Goal: Task Accomplishment & Management: Complete application form

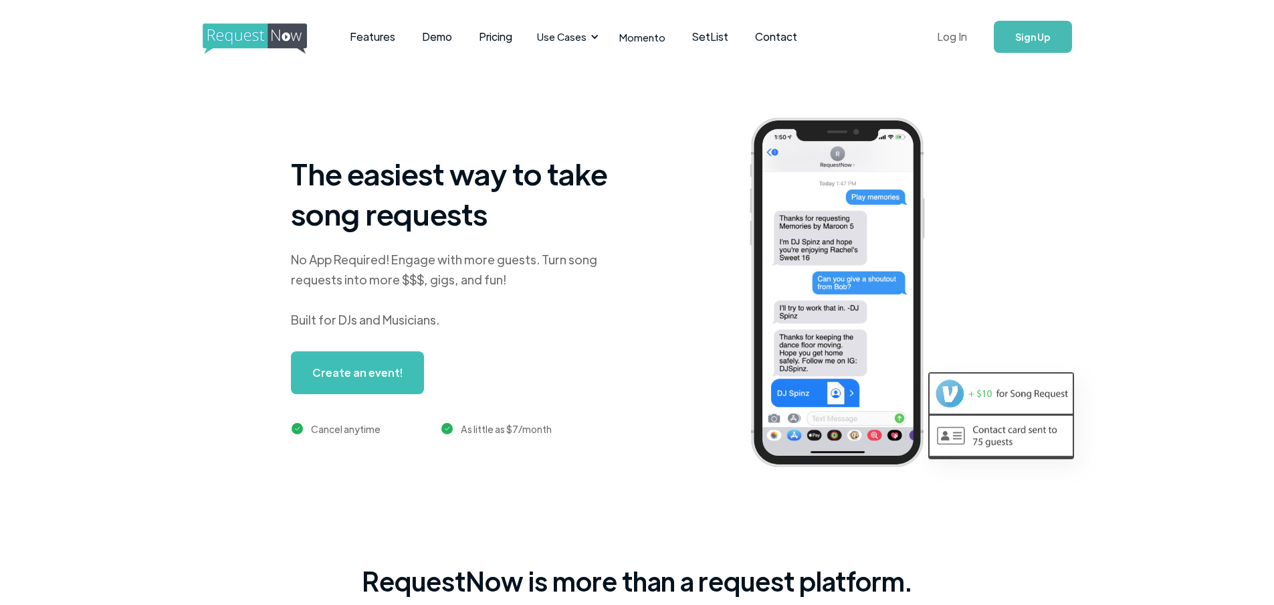
click at [946, 33] on link "Log In" at bounding box center [952, 36] width 57 height 47
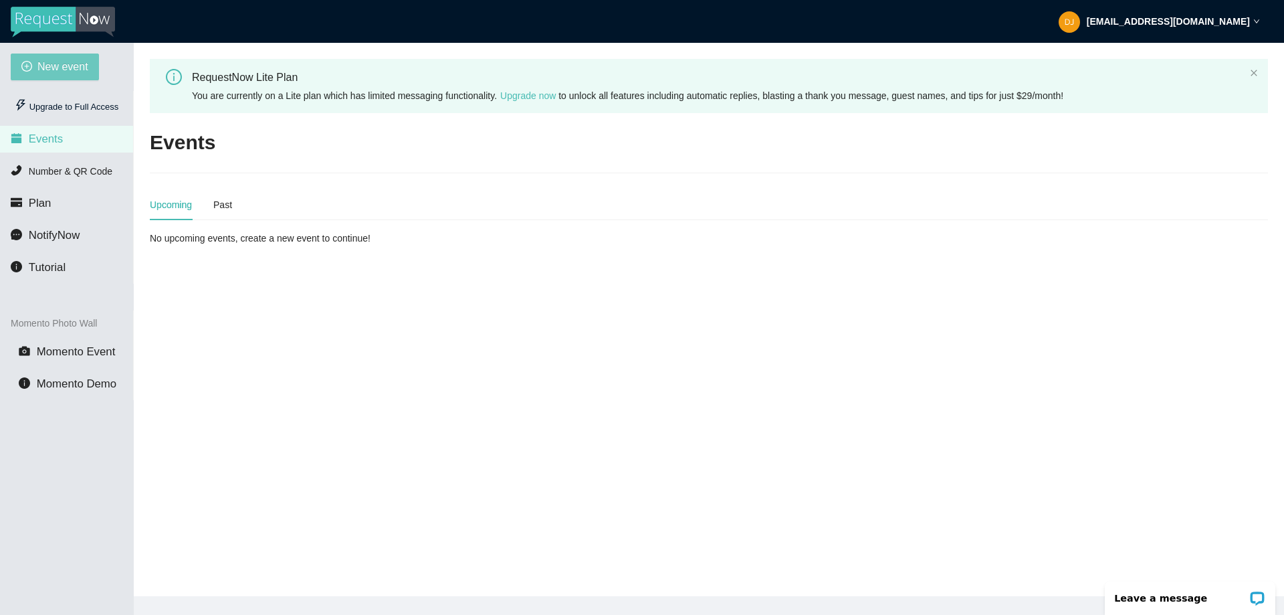
click at [58, 74] on span "New event" at bounding box center [62, 66] width 51 height 17
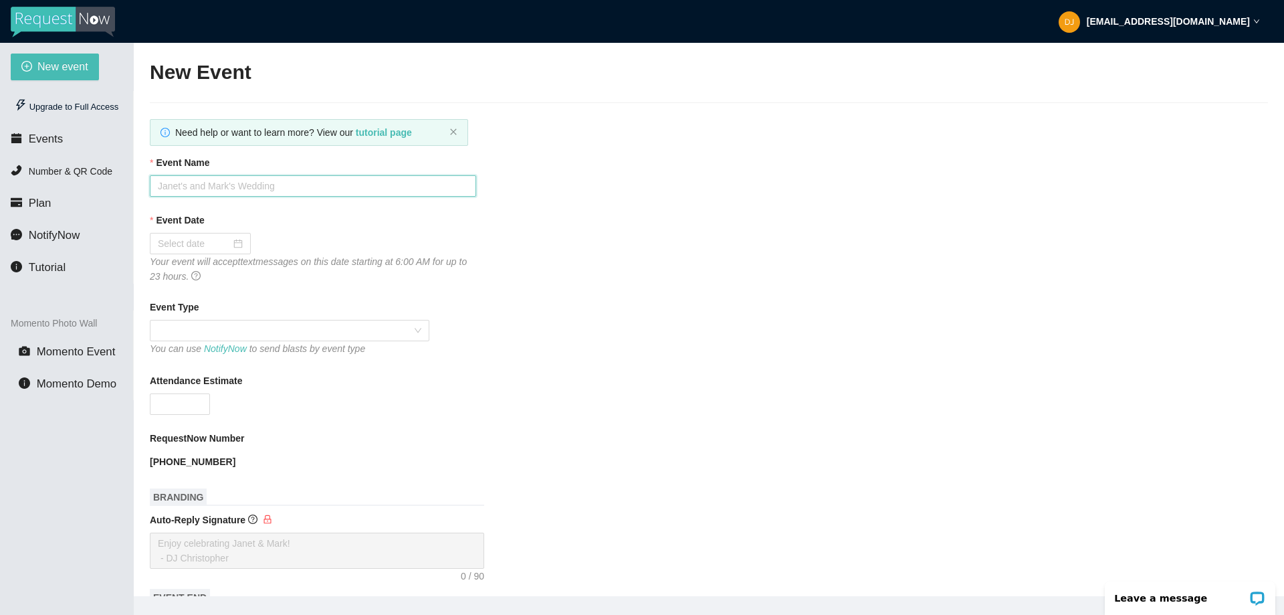
click at [260, 189] on input "Event Name" at bounding box center [313, 185] width 326 height 21
type input "Northeast Homecoming"
click at [242, 239] on div at bounding box center [200, 243] width 101 height 21
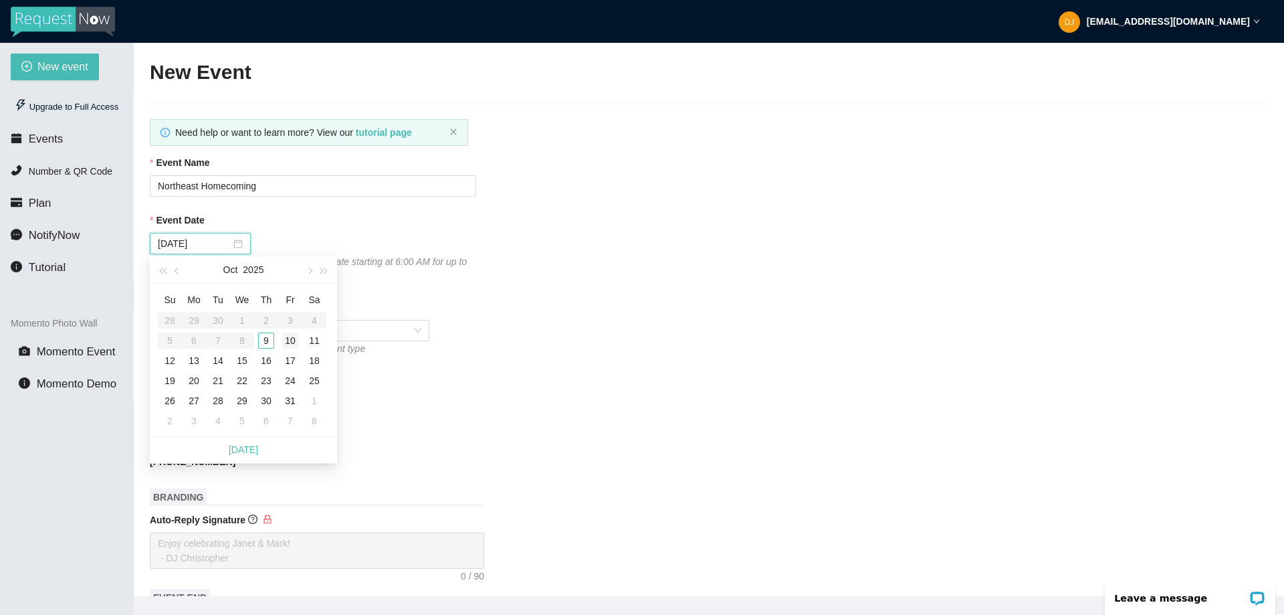
type input "10/10/2025"
click at [294, 340] on div "10" at bounding box center [290, 340] width 16 height 16
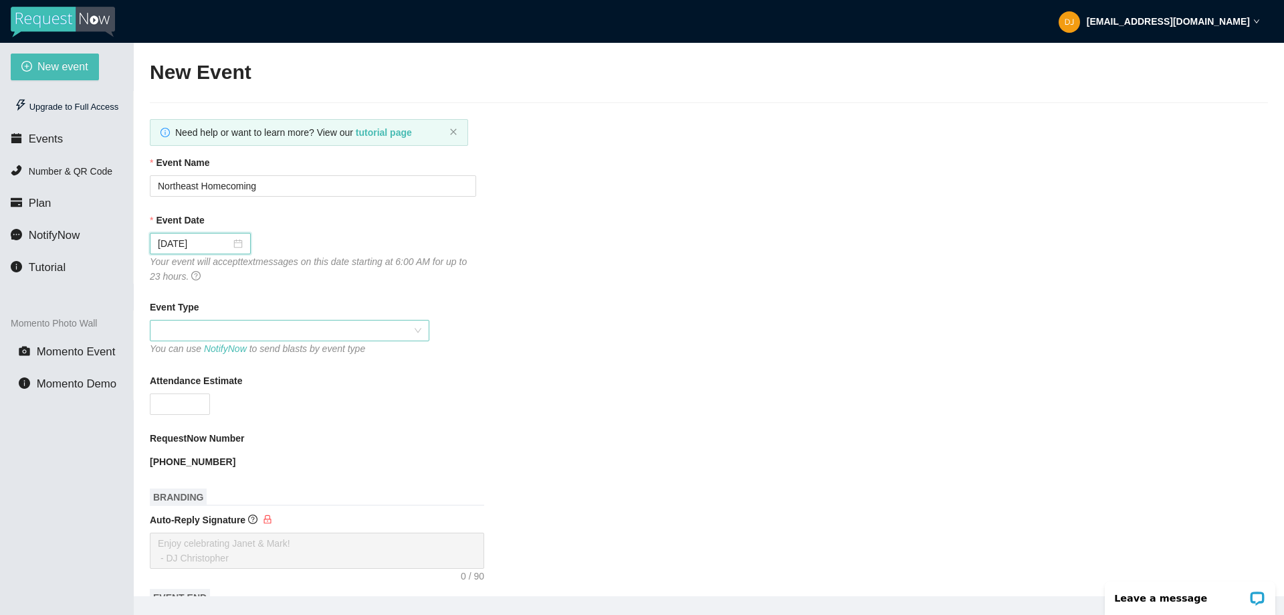
click at [218, 328] on span at bounding box center [290, 330] width 264 height 20
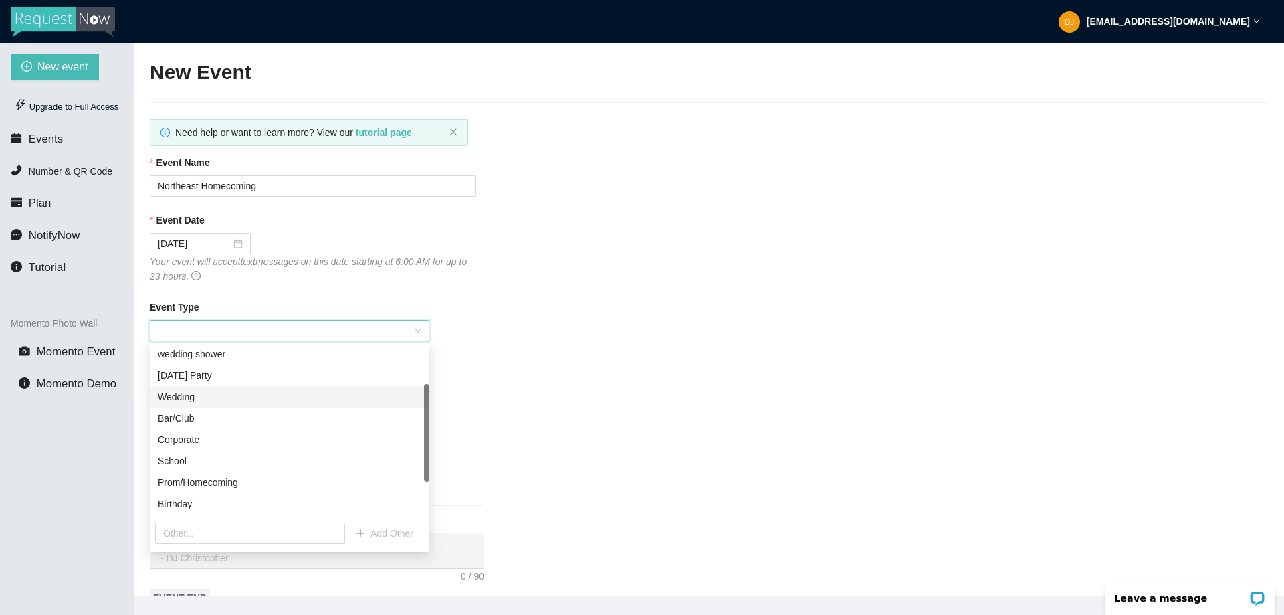
scroll to position [128, 0]
click at [215, 429] on div "Prom/Homecoming" at bounding box center [290, 420] width 280 height 21
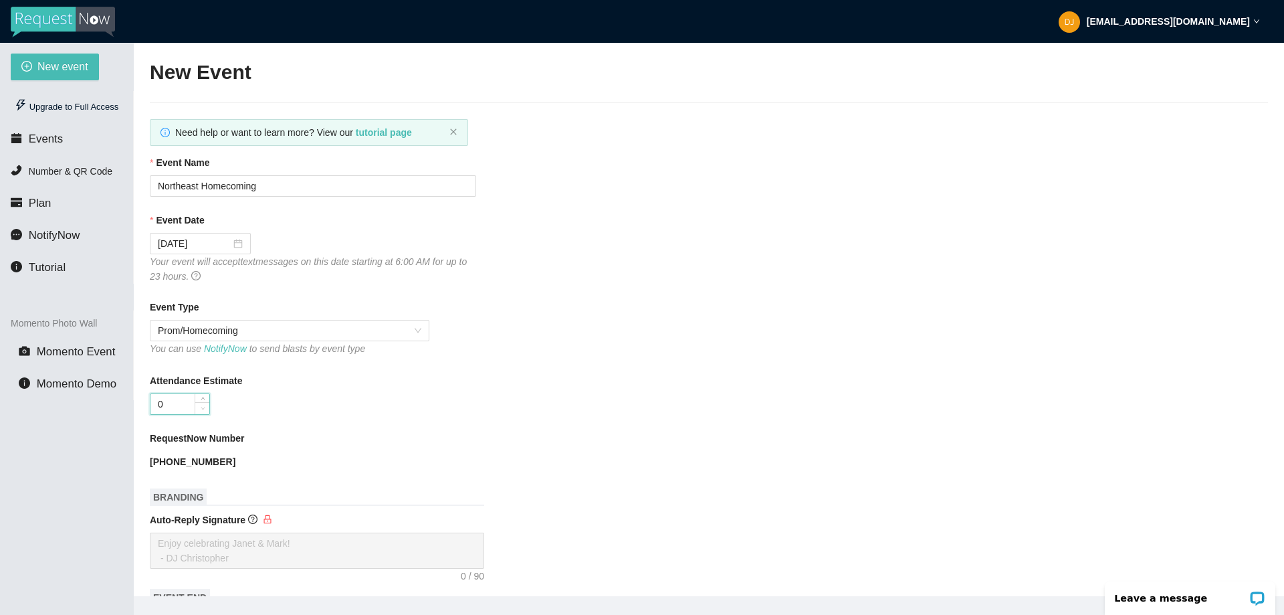
click at [196, 410] on span "Decrease Value" at bounding box center [202, 408] width 15 height 12
type input "0"
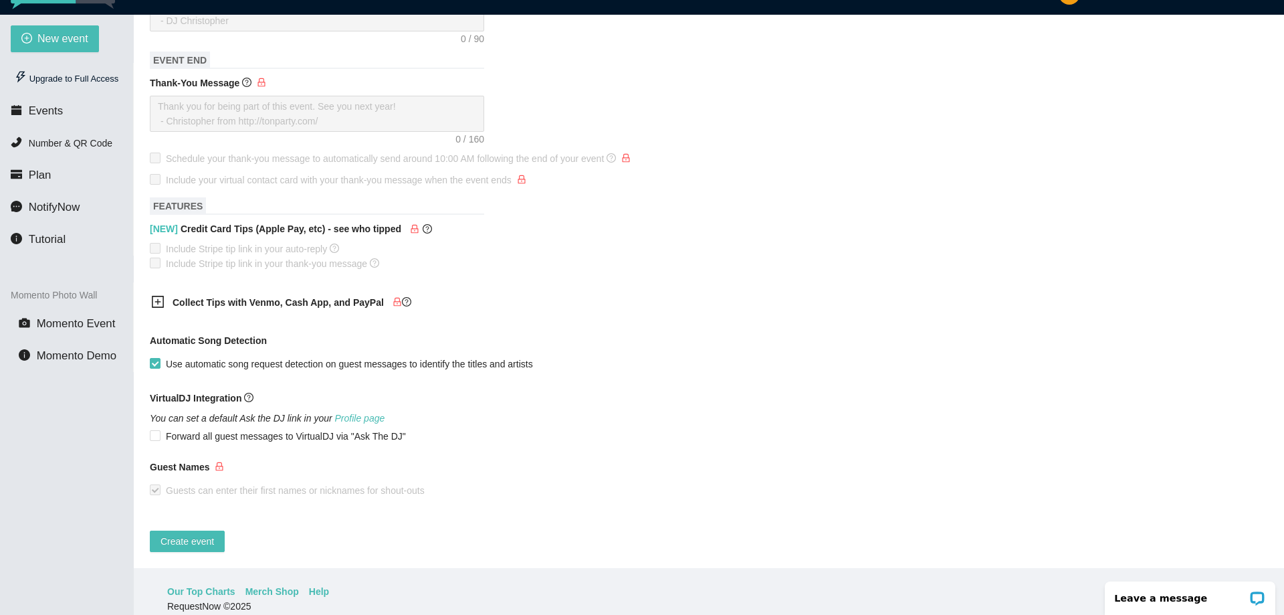
scroll to position [43, 0]
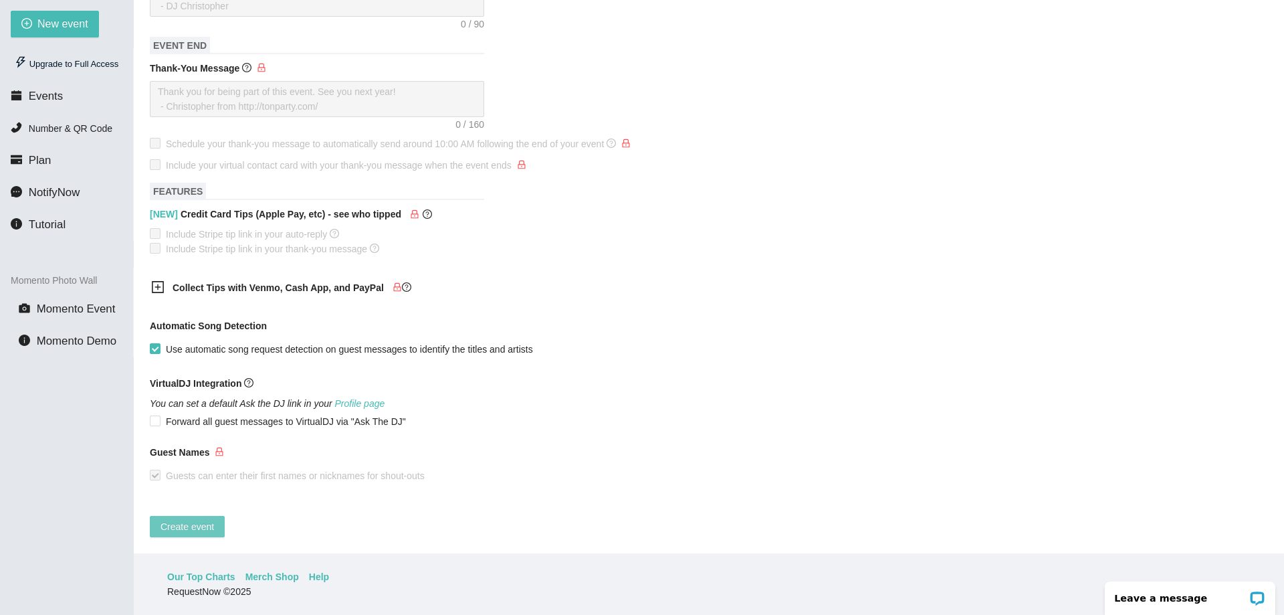
type input "250"
click at [190, 519] on span "Create event" at bounding box center [188, 526] width 54 height 15
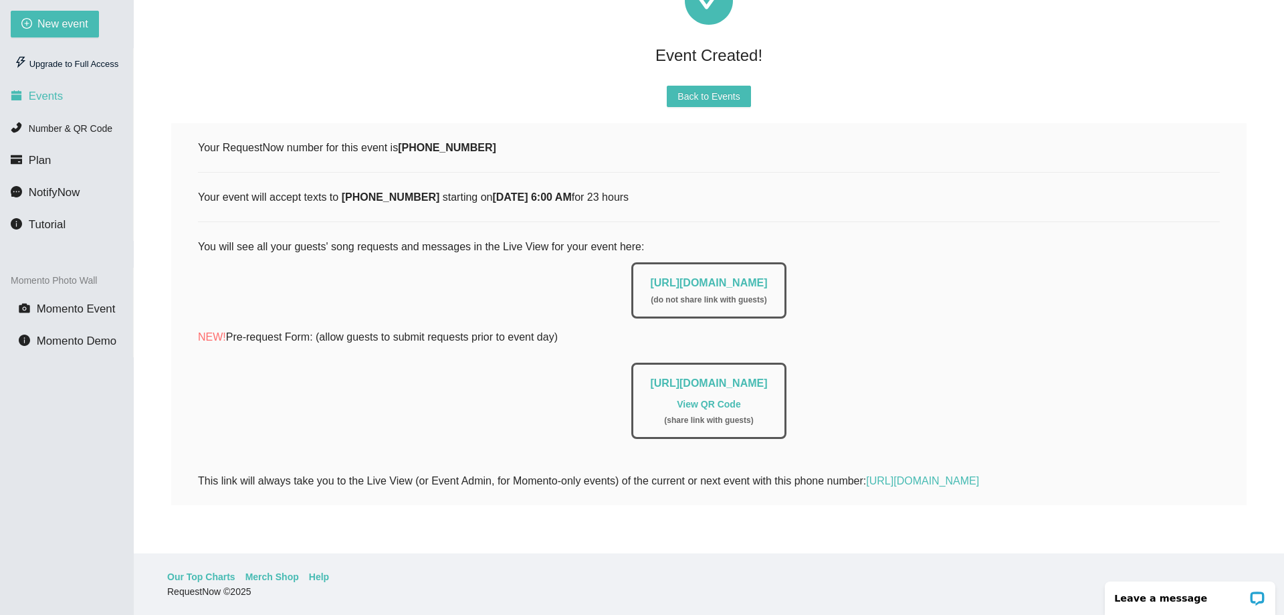
click at [40, 97] on span "Events" at bounding box center [46, 96] width 34 height 13
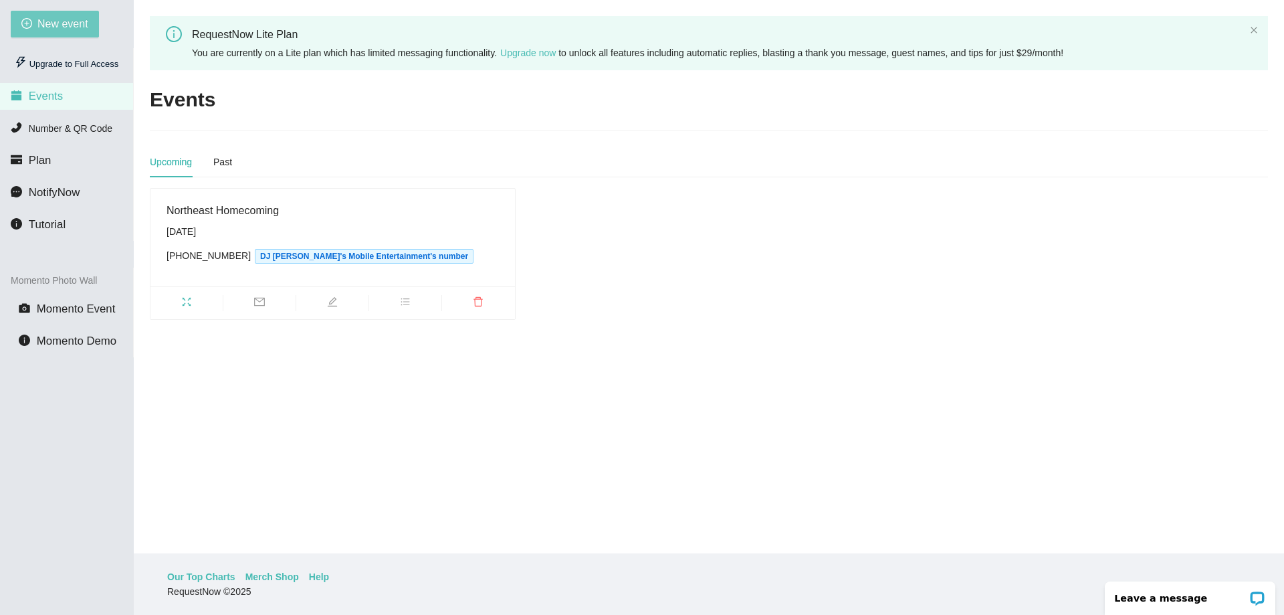
click at [64, 26] on span "New event" at bounding box center [62, 23] width 51 height 17
type textarea "https://virtualdj.com/ask/DJ_Spinz"
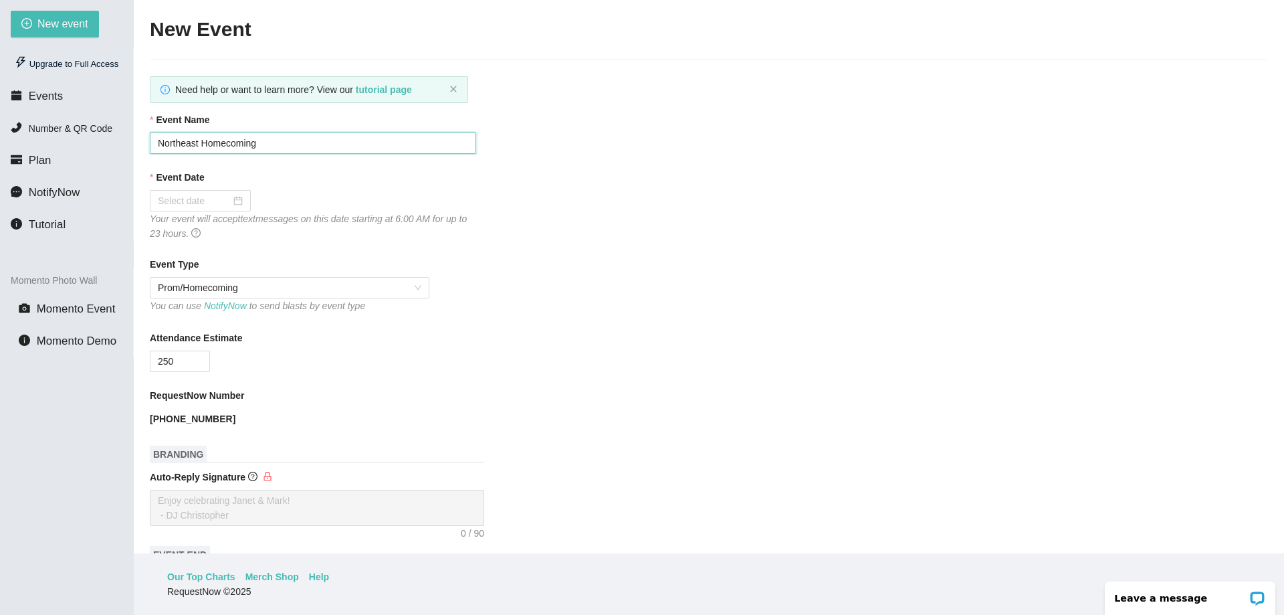
click at [305, 141] on input "Northeast Homecoming" at bounding box center [313, 142] width 326 height 21
click at [0, 140] on section "New event Upgrade to Full Access Events Number & QR Code Plan NotifyNow Tutoria…" at bounding box center [642, 307] width 1284 height 615
type input "Rachel & Paul"
click at [239, 197] on div at bounding box center [200, 200] width 85 height 15
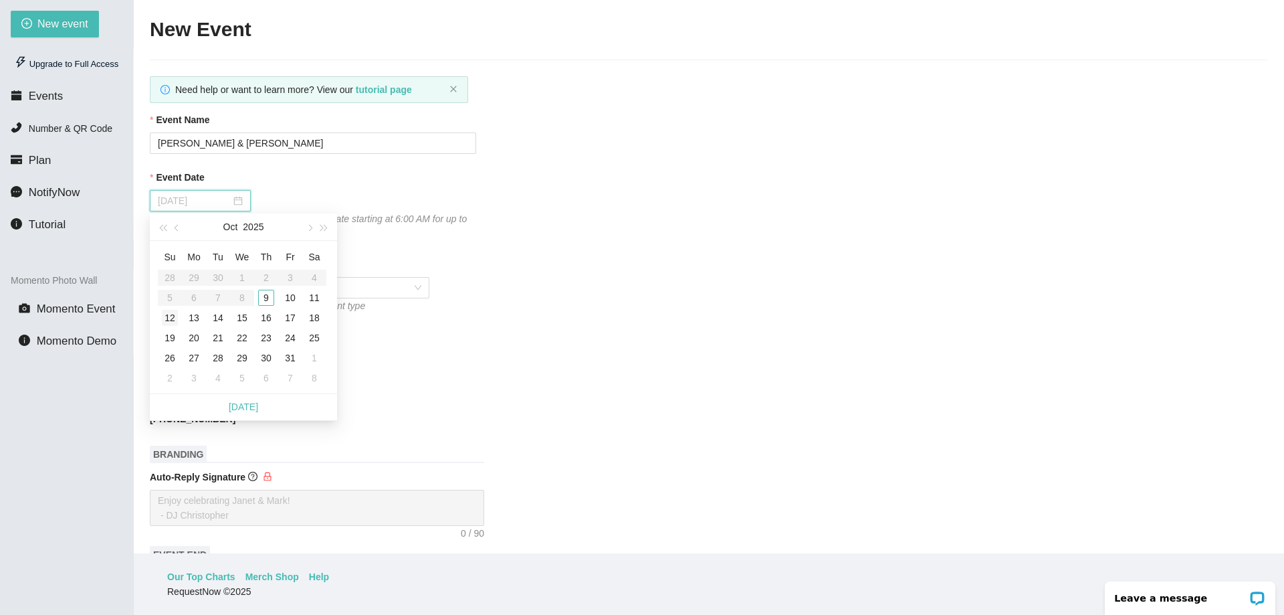
type input "10/12/2025"
click at [173, 316] on div "12" at bounding box center [170, 318] width 16 height 16
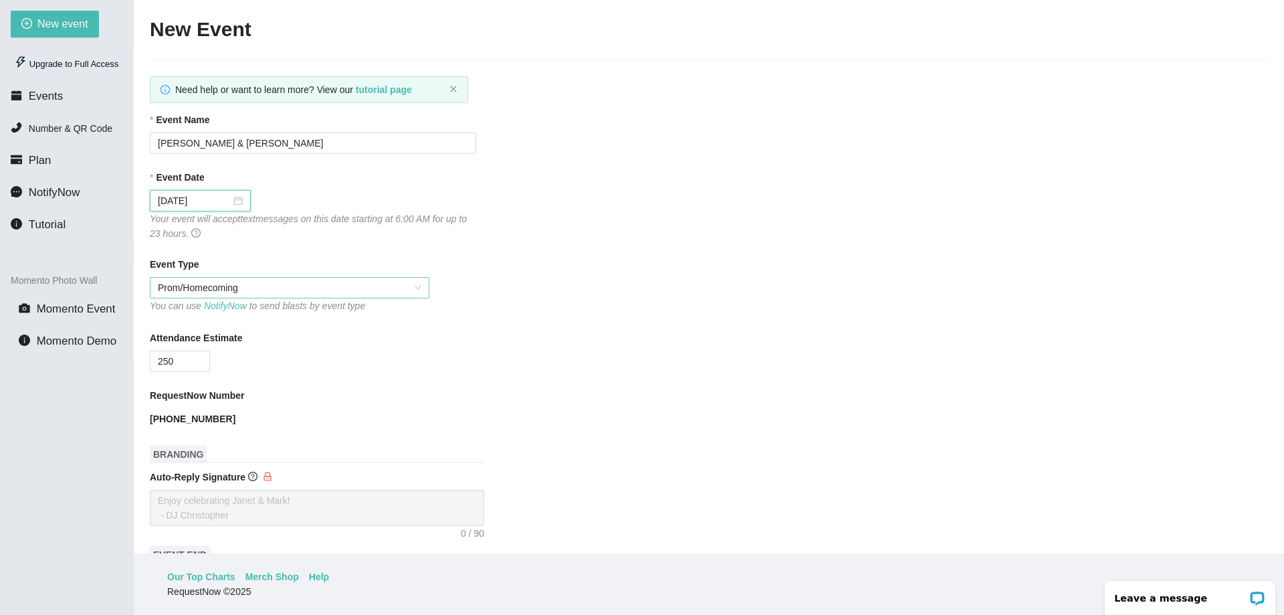
click at [189, 288] on span "Prom/Homecoming" at bounding box center [290, 288] width 264 height 20
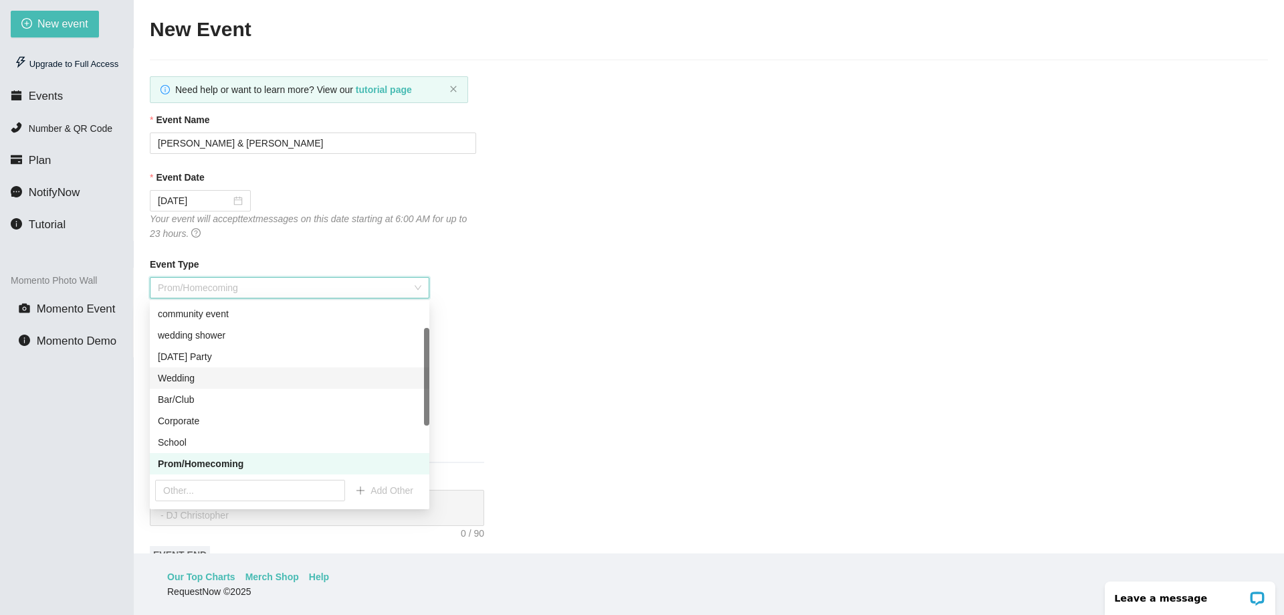
click at [207, 377] on div "Wedding" at bounding box center [290, 378] width 264 height 15
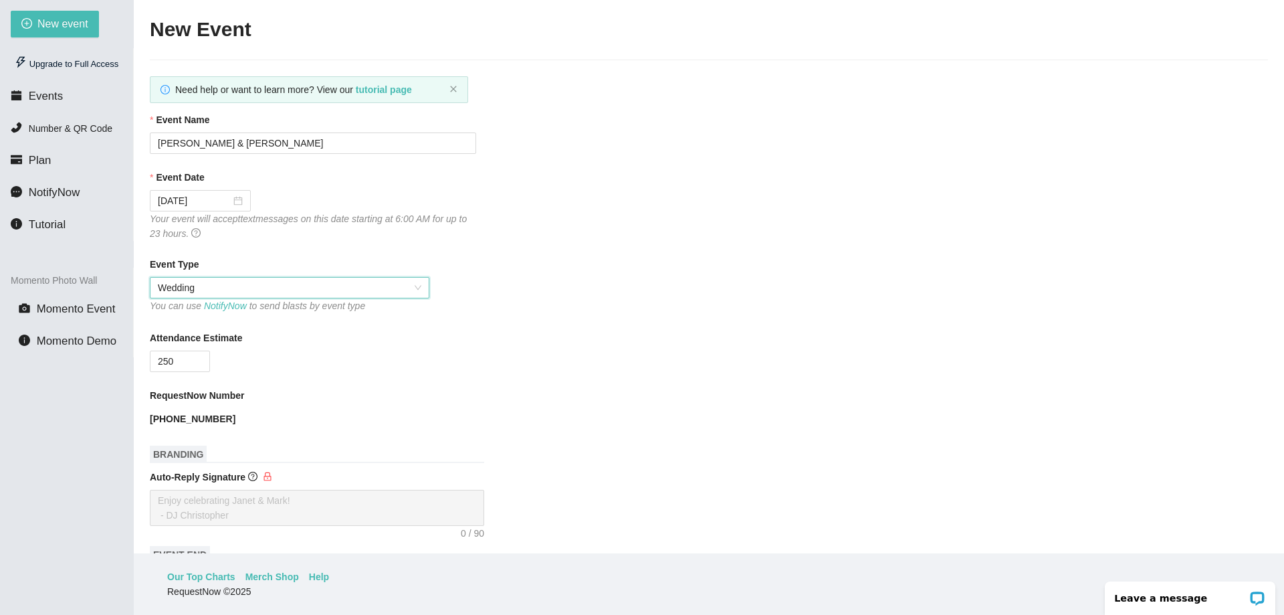
drag, startPoint x: 185, startPoint y: 361, endPoint x: 124, endPoint y: 359, distance: 60.9
click at [126, 359] on section "New event Upgrade to Full Access Events Number & QR Code Plan NotifyNow Tutoria…" at bounding box center [642, 307] width 1284 height 615
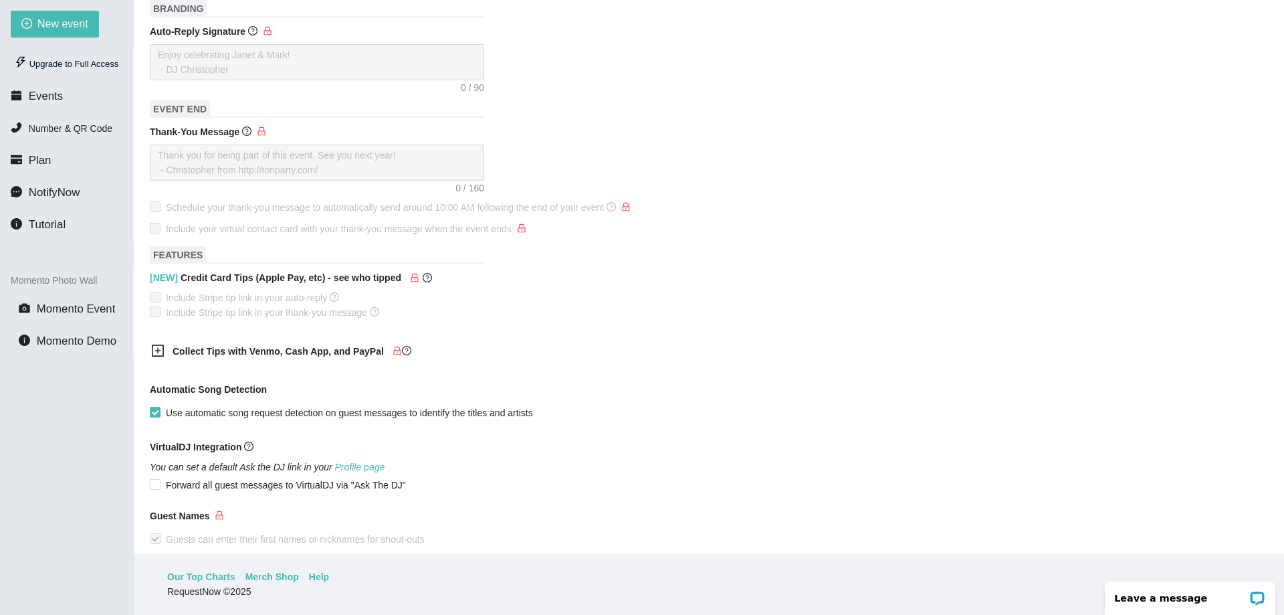
scroll to position [519, 0]
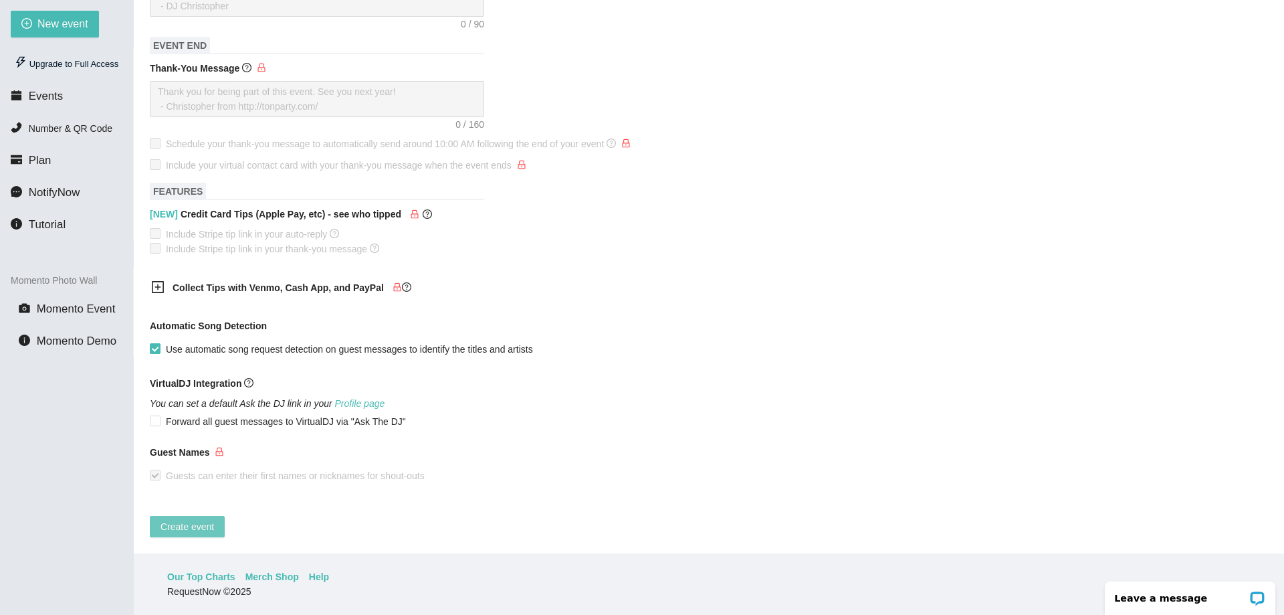
type input "120"
click at [199, 519] on span "Create event" at bounding box center [188, 526] width 54 height 15
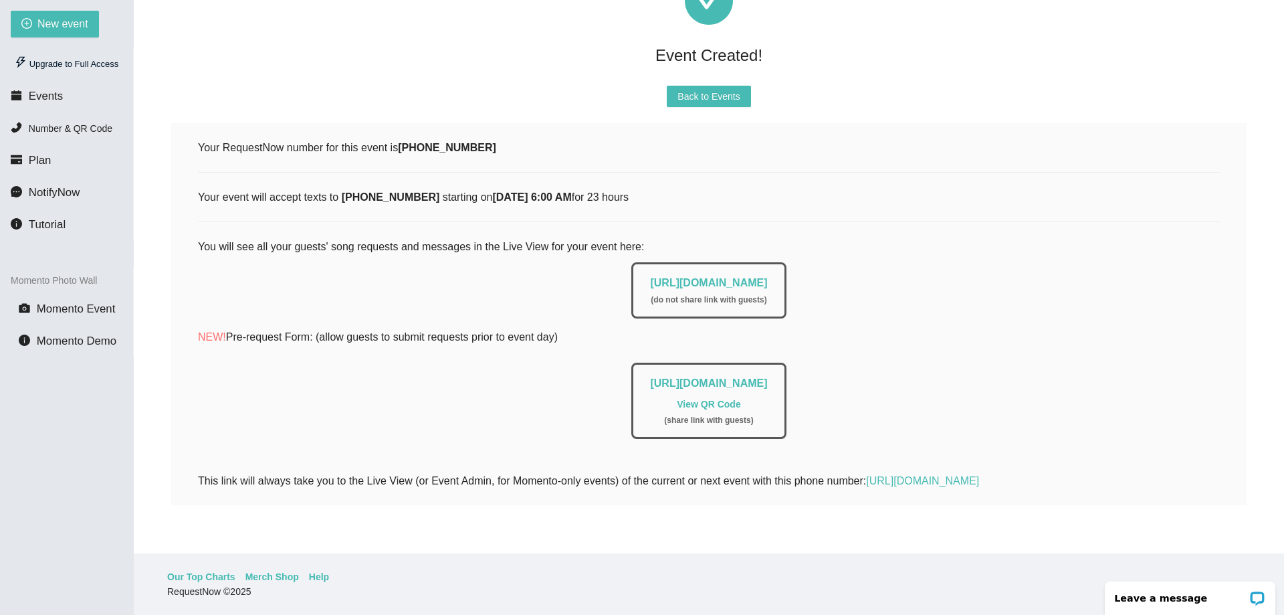
scroll to position [82, 0]
